Goal: Connect with others: Connect with others

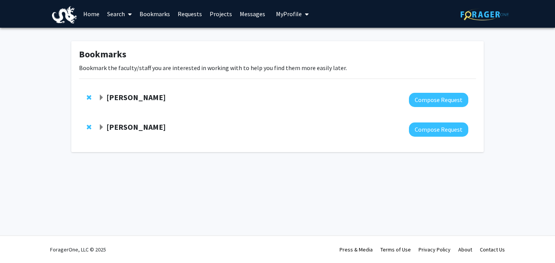
click at [160, 102] on strong "[PERSON_NAME]" at bounding box center [135, 98] width 59 height 10
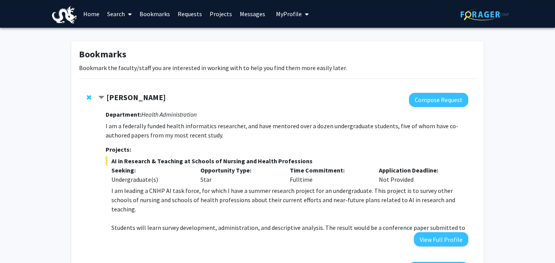
click at [160, 101] on strong "[PERSON_NAME]" at bounding box center [135, 98] width 59 height 10
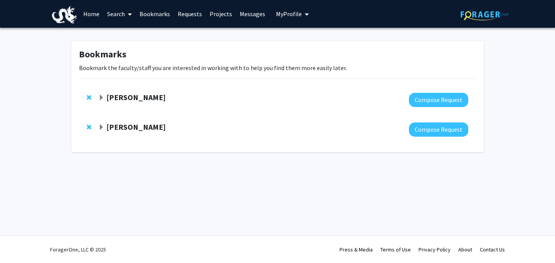
click at [147, 97] on strong "[PERSON_NAME]" at bounding box center [135, 98] width 59 height 10
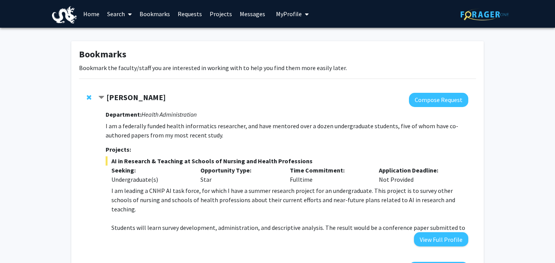
click at [90, 97] on span "Remove Paulina Sockolow from bookmarks" at bounding box center [89, 97] width 5 height 6
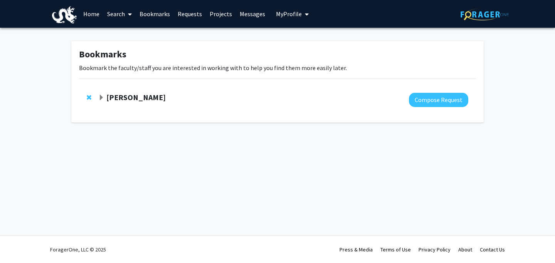
click at [138, 96] on strong "[PERSON_NAME]" at bounding box center [135, 98] width 59 height 10
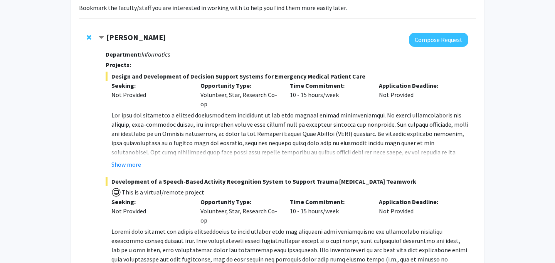
scroll to position [64, 0]
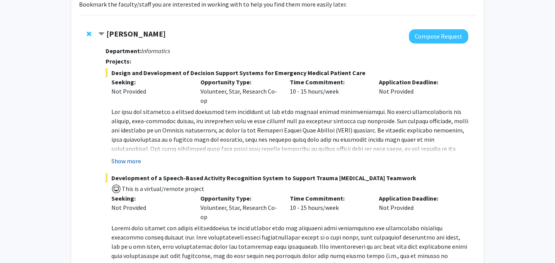
click at [128, 163] on button "Show more" at bounding box center [126, 161] width 30 height 9
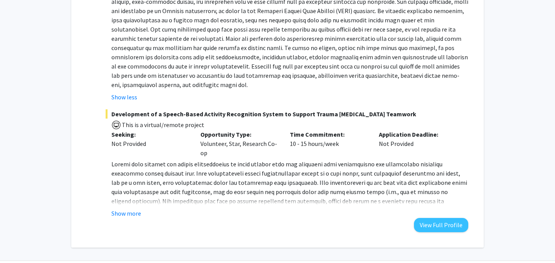
scroll to position [190, 0]
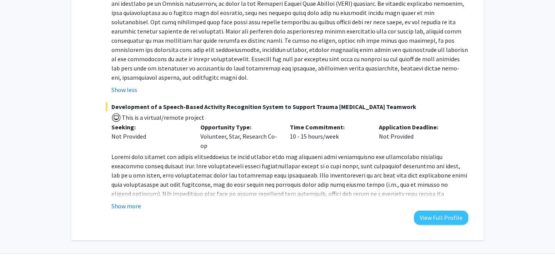
click at [137, 204] on button "Show more" at bounding box center [126, 206] width 30 height 9
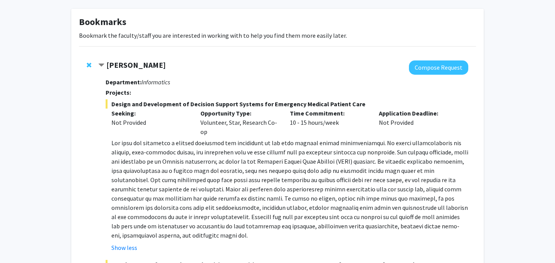
scroll to position [24, 0]
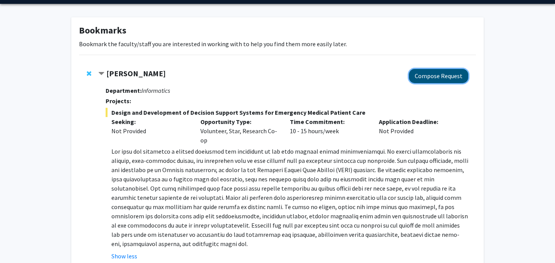
click at [427, 70] on button "Compose Request" at bounding box center [438, 76] width 59 height 14
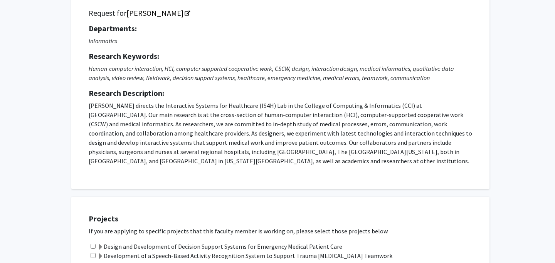
scroll to position [40, 0]
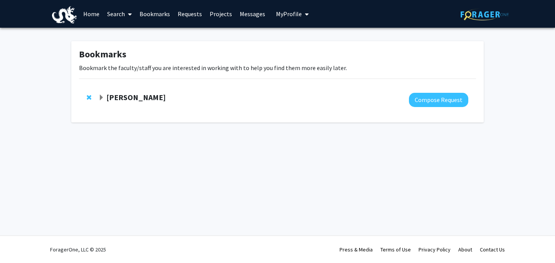
click at [111, 100] on strong "[PERSON_NAME]" at bounding box center [135, 98] width 59 height 10
